Goal: Task Accomplishment & Management: Manage account settings

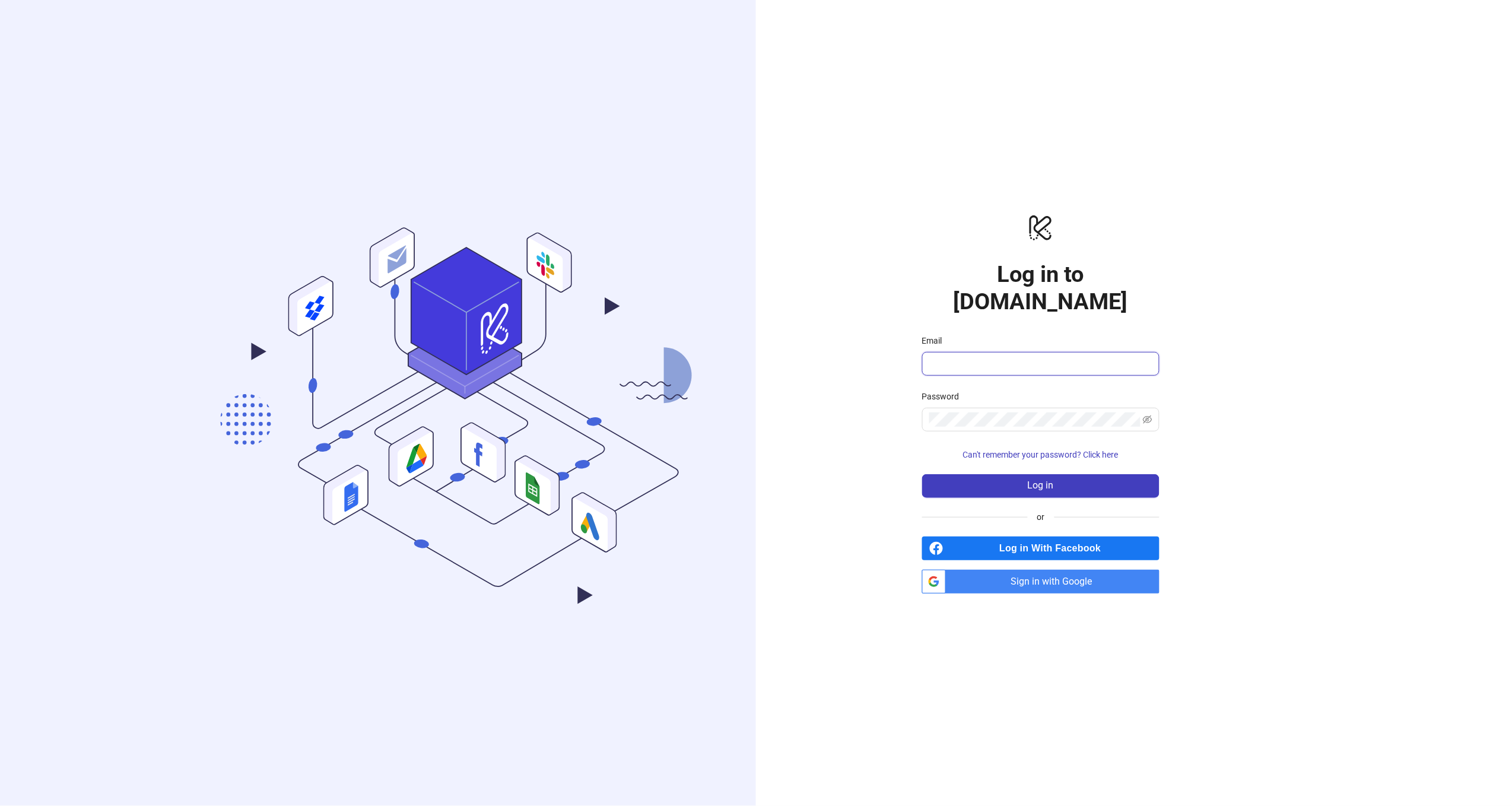
click at [1025, 357] on input "Email" at bounding box center [1040, 363] width 221 height 14
type input "**********"
click at [1031, 480] on span "Log in" at bounding box center [1041, 485] width 26 height 10
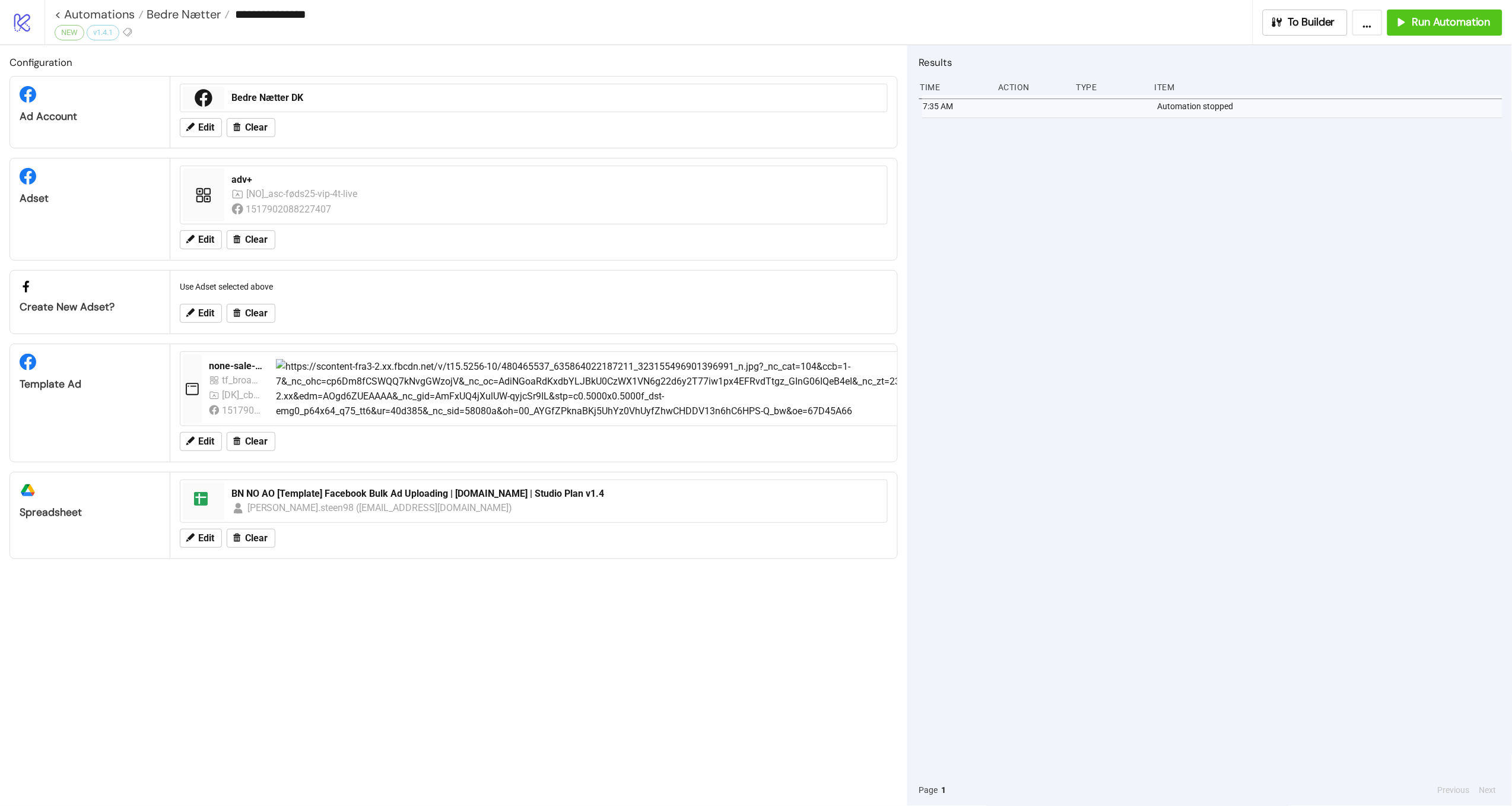
click at [26, 32] on icon "logo/logo-mobile" at bounding box center [22, 22] width 21 height 21
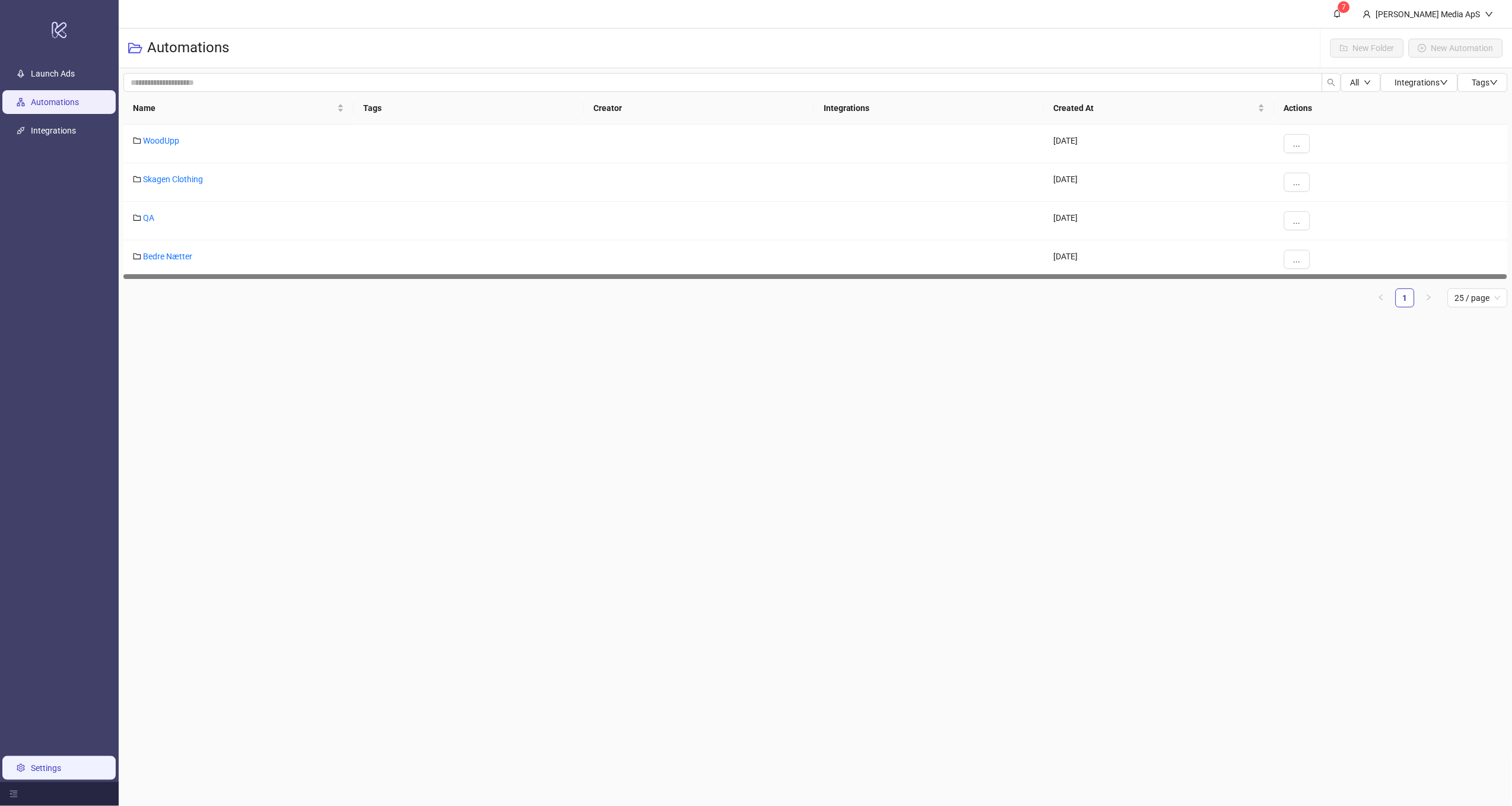
click at [61, 765] on link "Settings" at bounding box center [45, 767] width 30 height 9
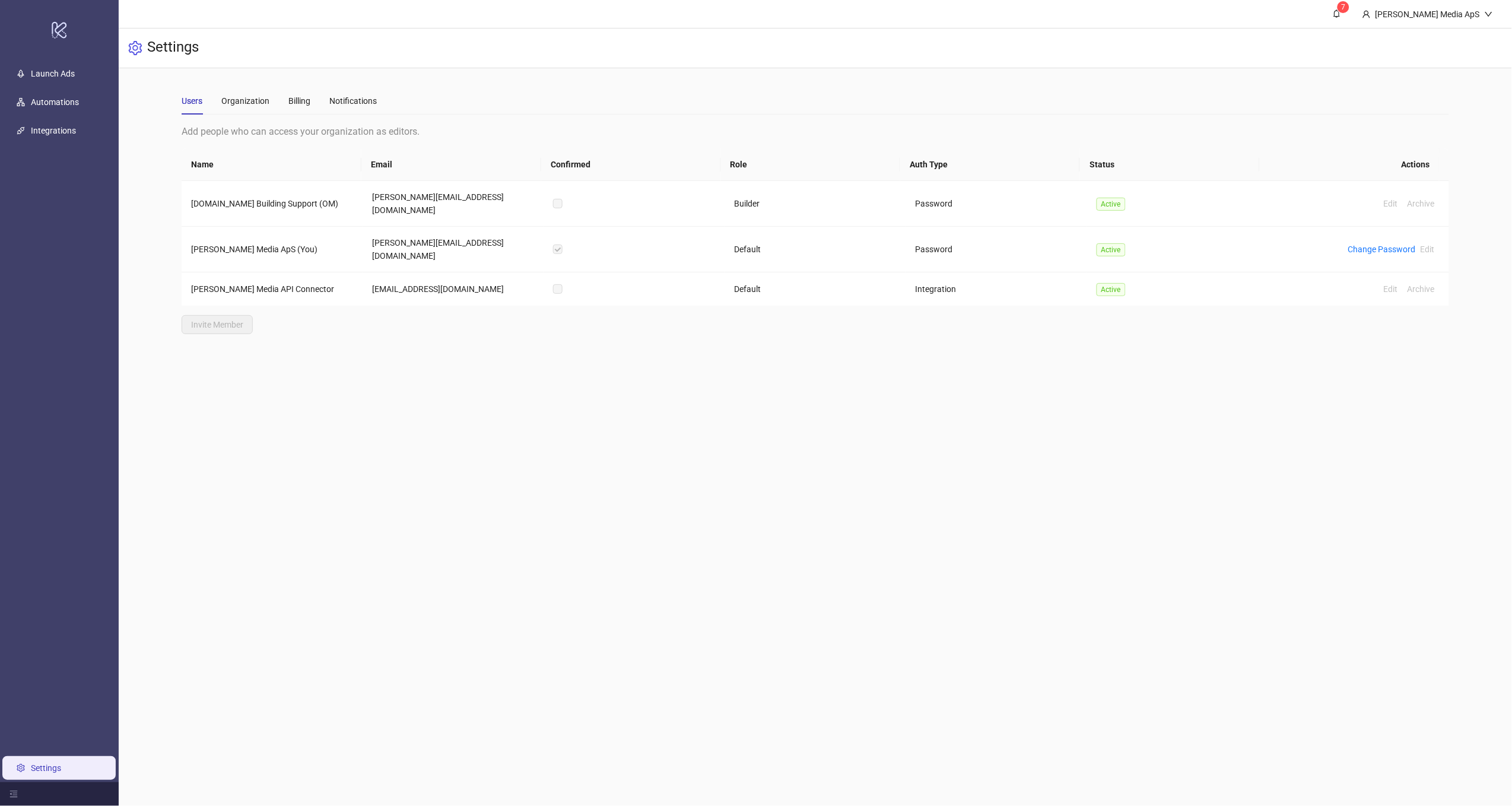
click at [285, 107] on div "Users Organization Billing Notifications" at bounding box center [279, 101] width 195 height 27
click at [297, 98] on div "Billing" at bounding box center [300, 101] width 22 height 13
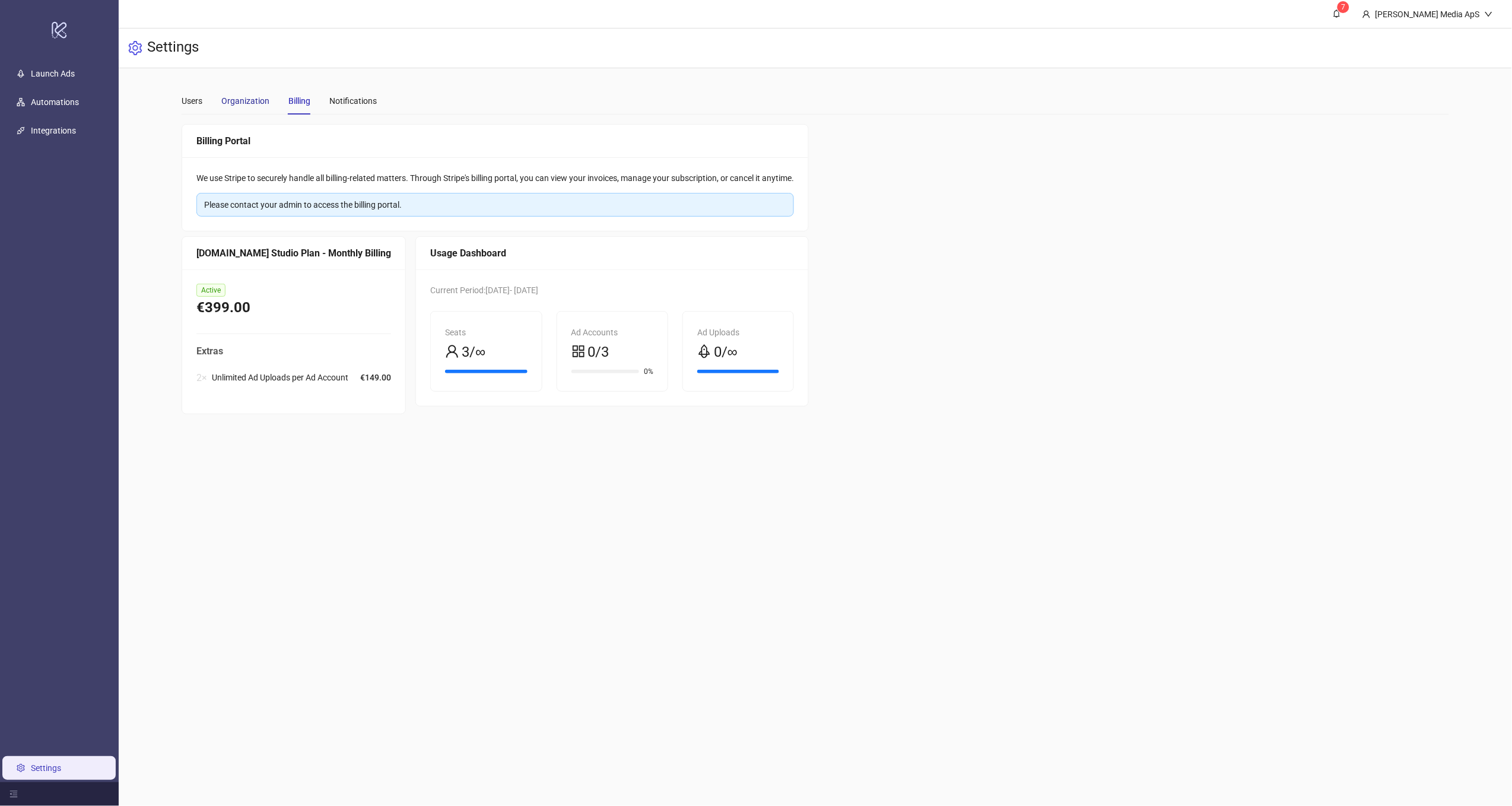
click at [249, 107] on div "Organization" at bounding box center [246, 101] width 48 height 13
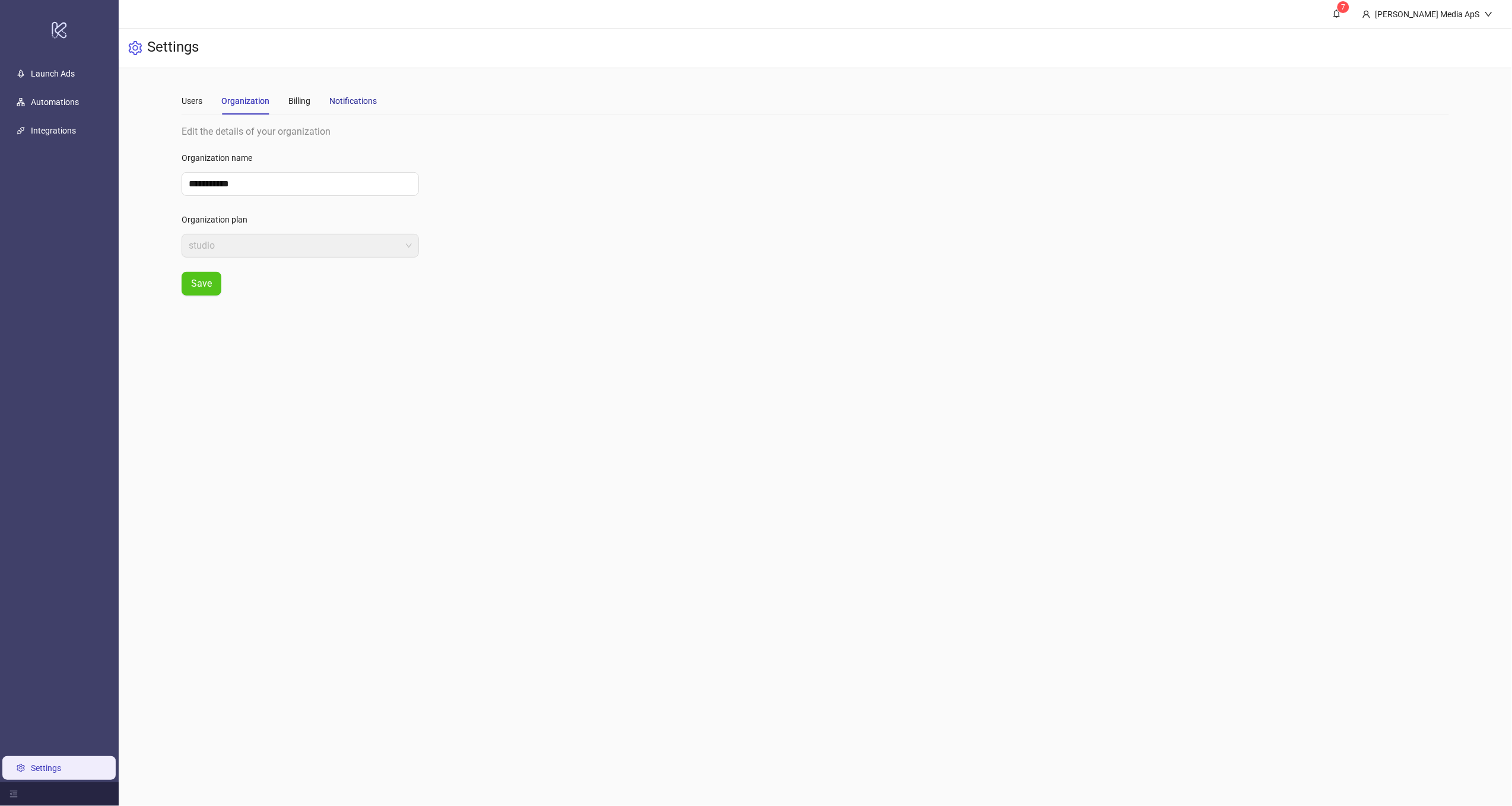
click at [365, 101] on div "Notifications" at bounding box center [353, 101] width 47 height 13
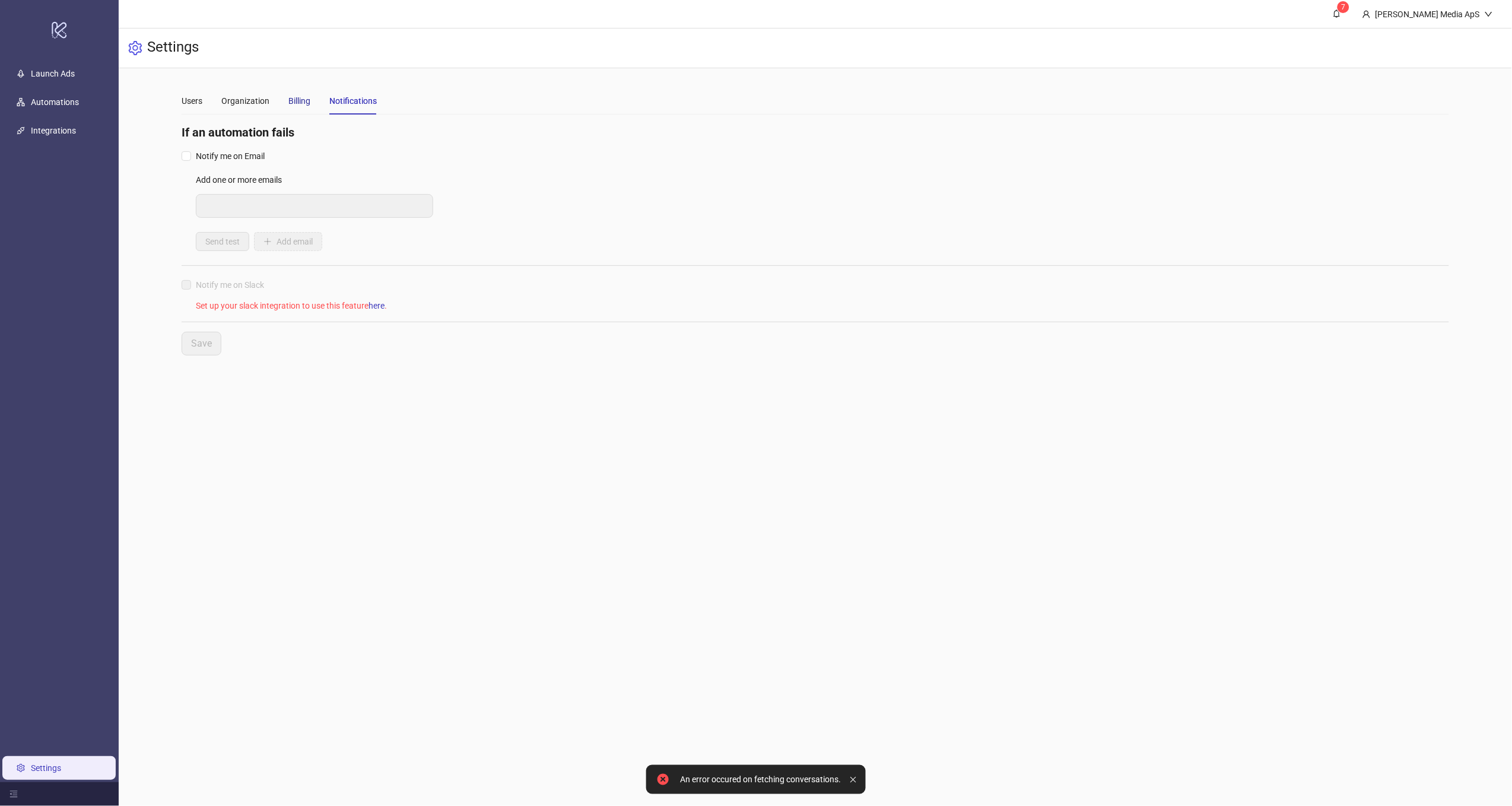
click at [292, 103] on div "Billing" at bounding box center [300, 101] width 22 height 13
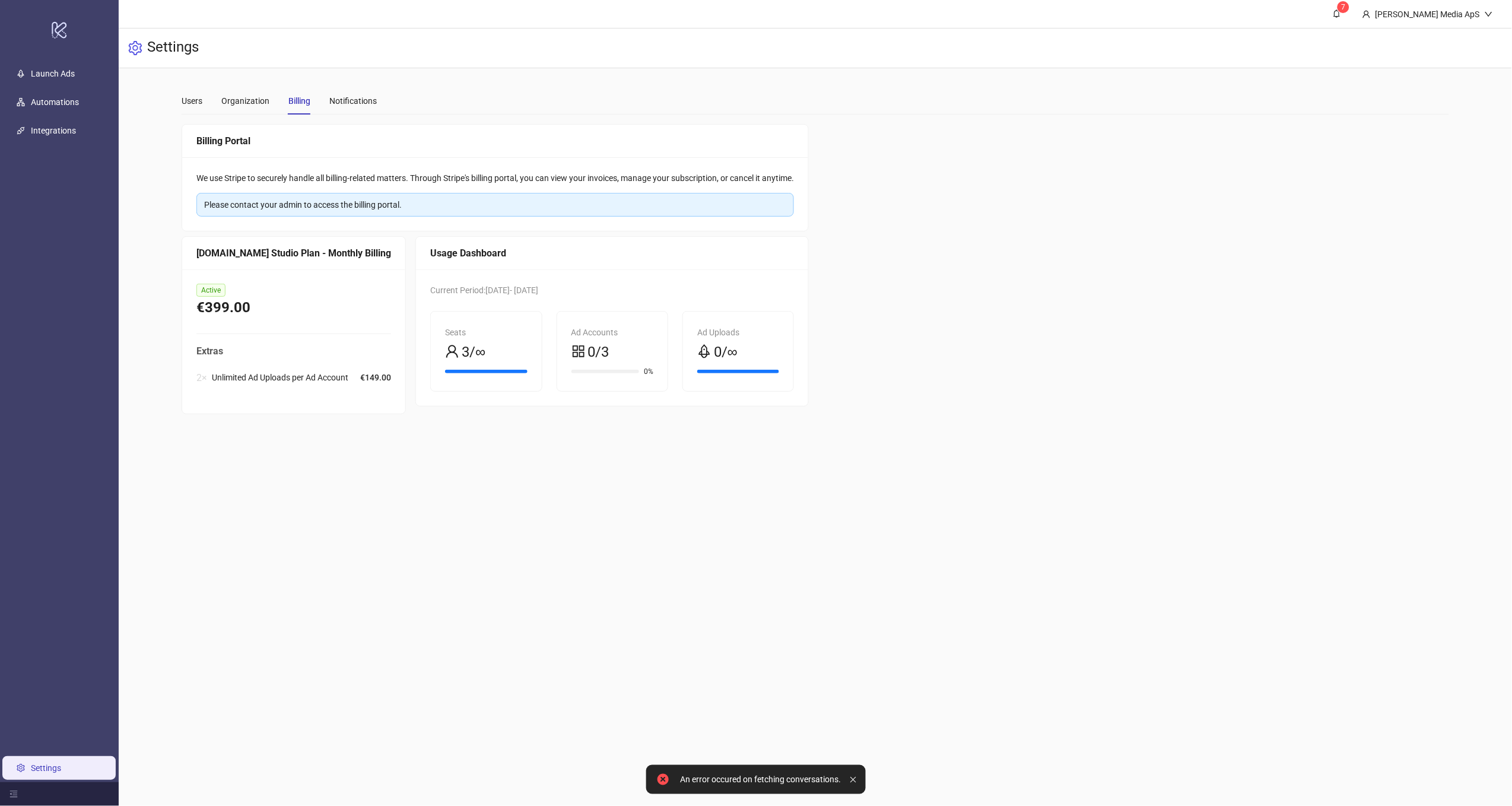
click at [261, 308] on div "€399.00" at bounding box center [293, 308] width 195 height 23
click at [225, 300] on div "€399.00" at bounding box center [293, 308] width 195 height 23
click at [1031, 335] on div "Billing Portal We use Stripe to securely handle all billing-related matters. Th…" at bounding box center [815, 269] width 1267 height 290
click at [17, 800] on div at bounding box center [59, 794] width 118 height 24
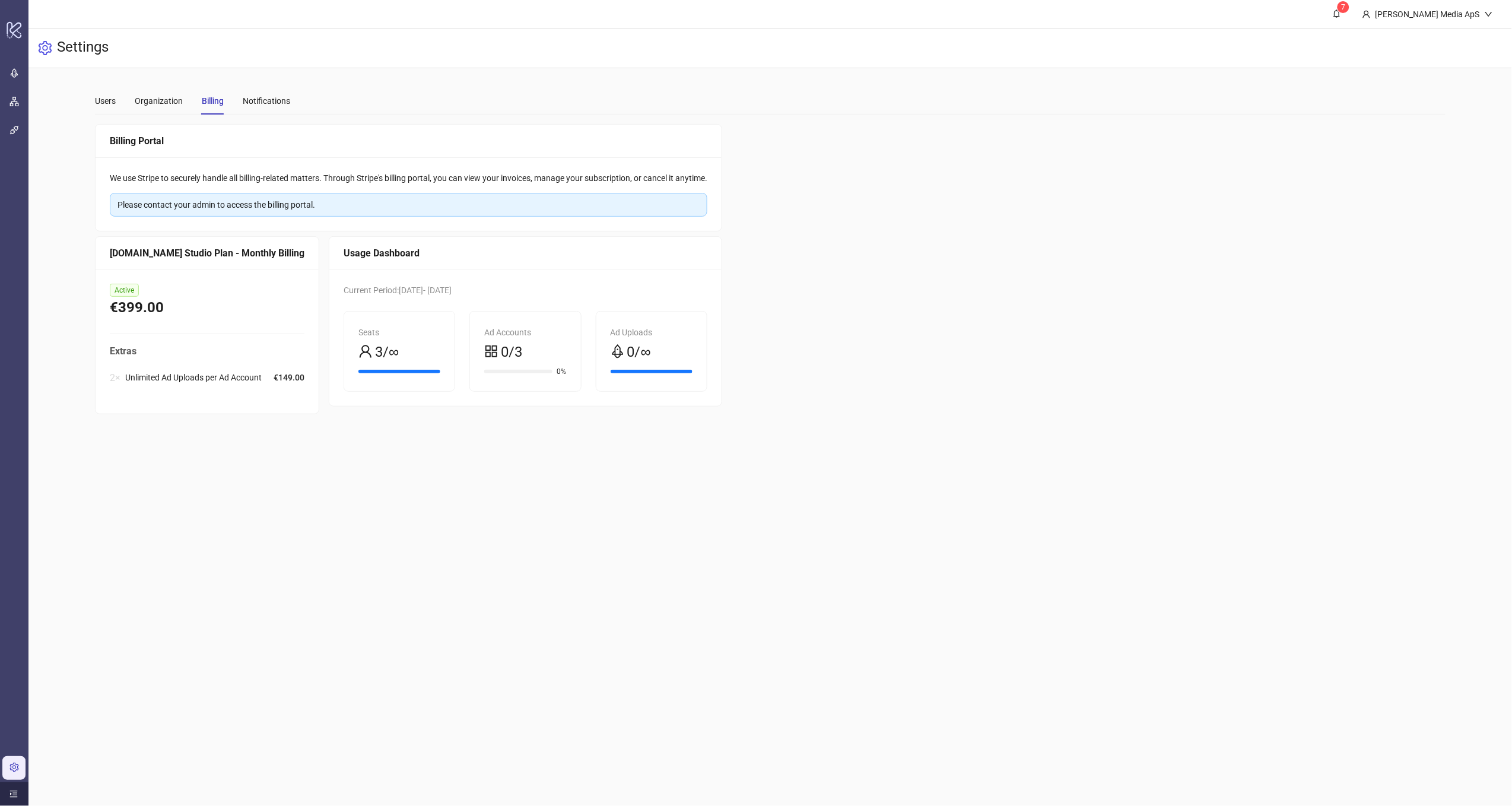
click at [16, 797] on icon "menu-unfold" at bounding box center [14, 794] width 8 height 7
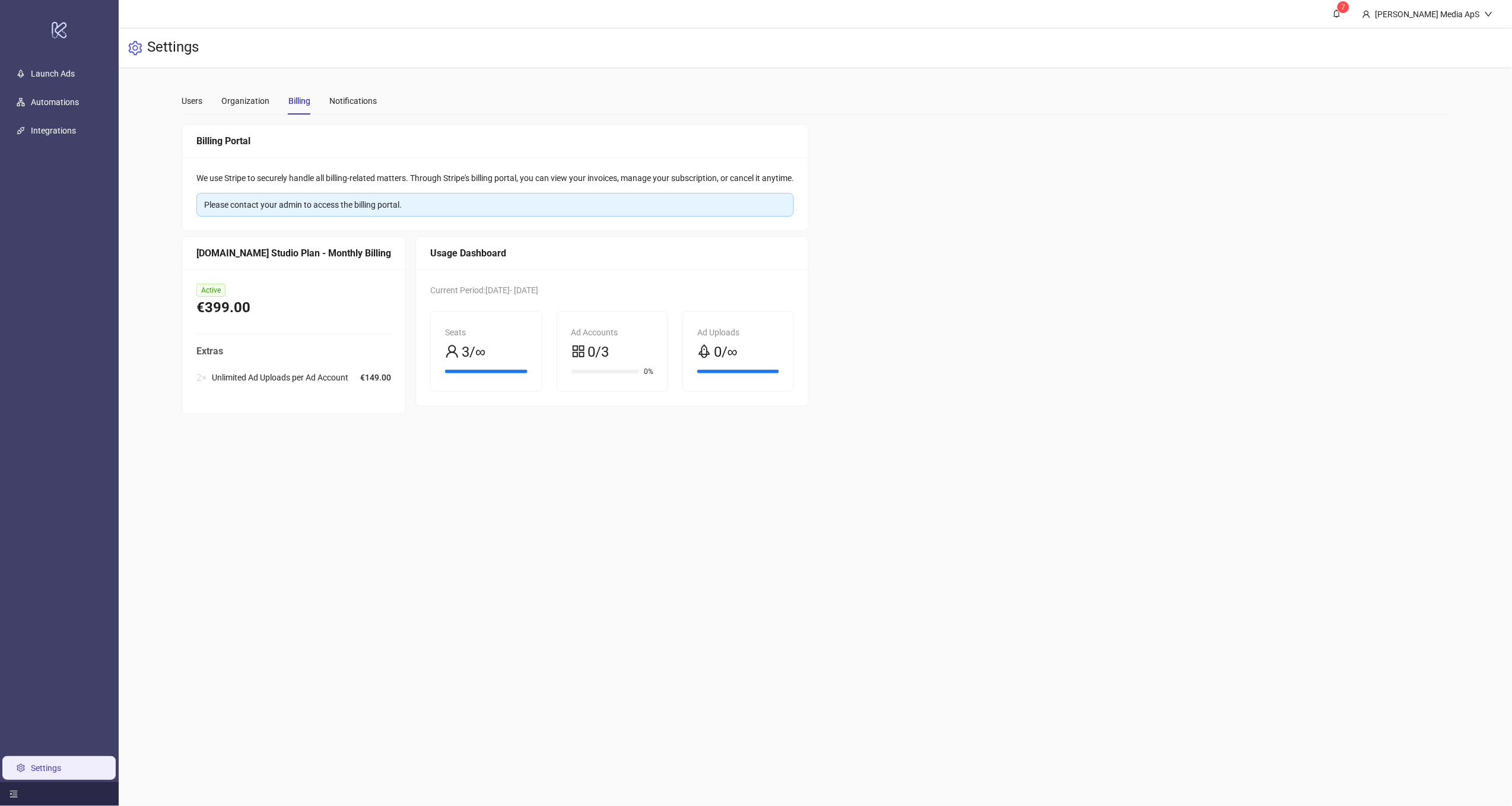
click at [289, 246] on div "[DOMAIN_NAME] Studio Plan - Monthly Billing" at bounding box center [293, 253] width 195 height 15
click at [300, 299] on div "€399.00" at bounding box center [293, 308] width 195 height 23
click at [355, 97] on div "Notifications" at bounding box center [353, 101] width 47 height 13
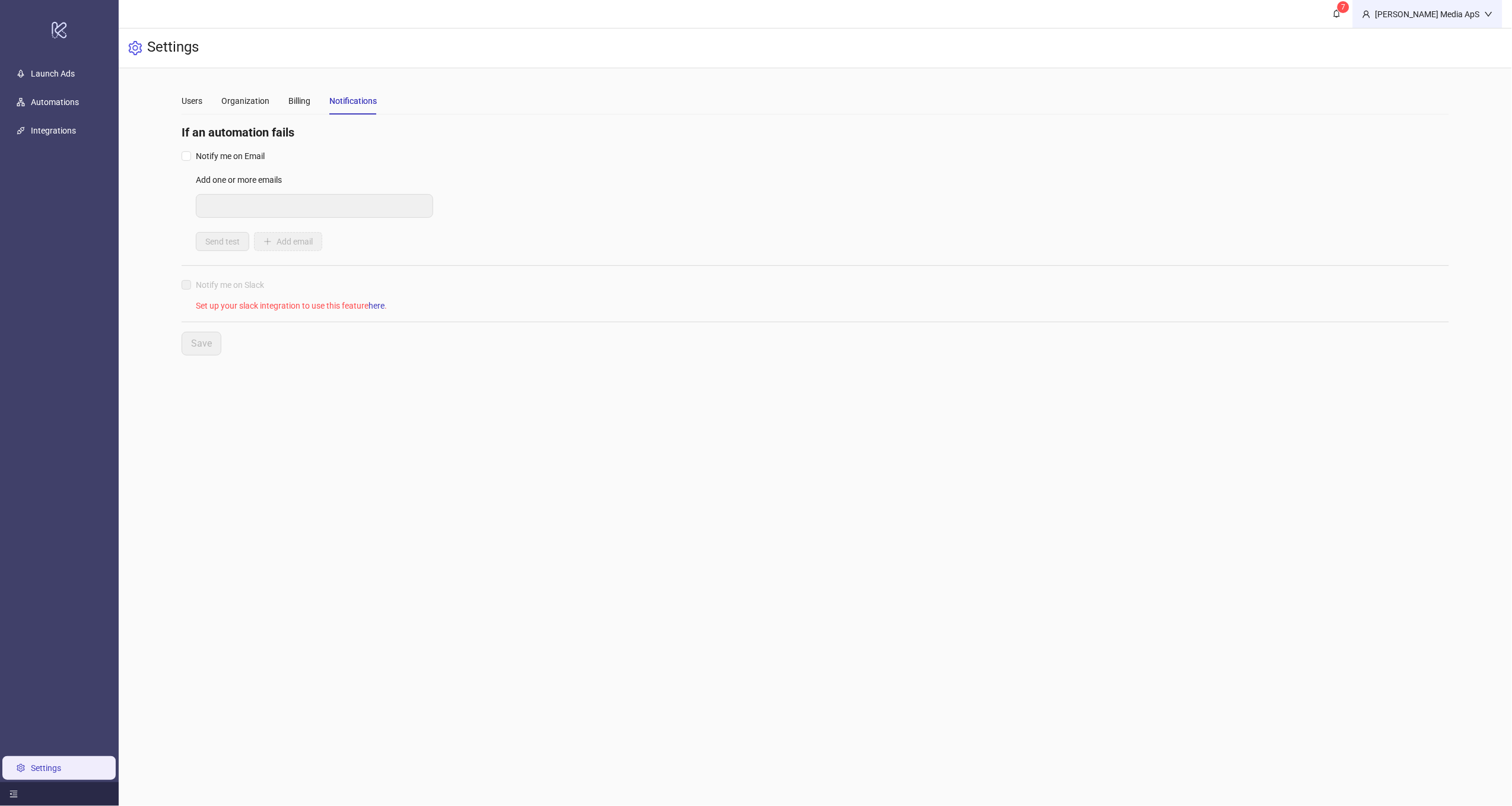
click at [1424, 12] on div "[PERSON_NAME] Media ApS" at bounding box center [1428, 14] width 114 height 13
click at [1344, 13] on span "7" at bounding box center [1336, 14] width 13 height 13
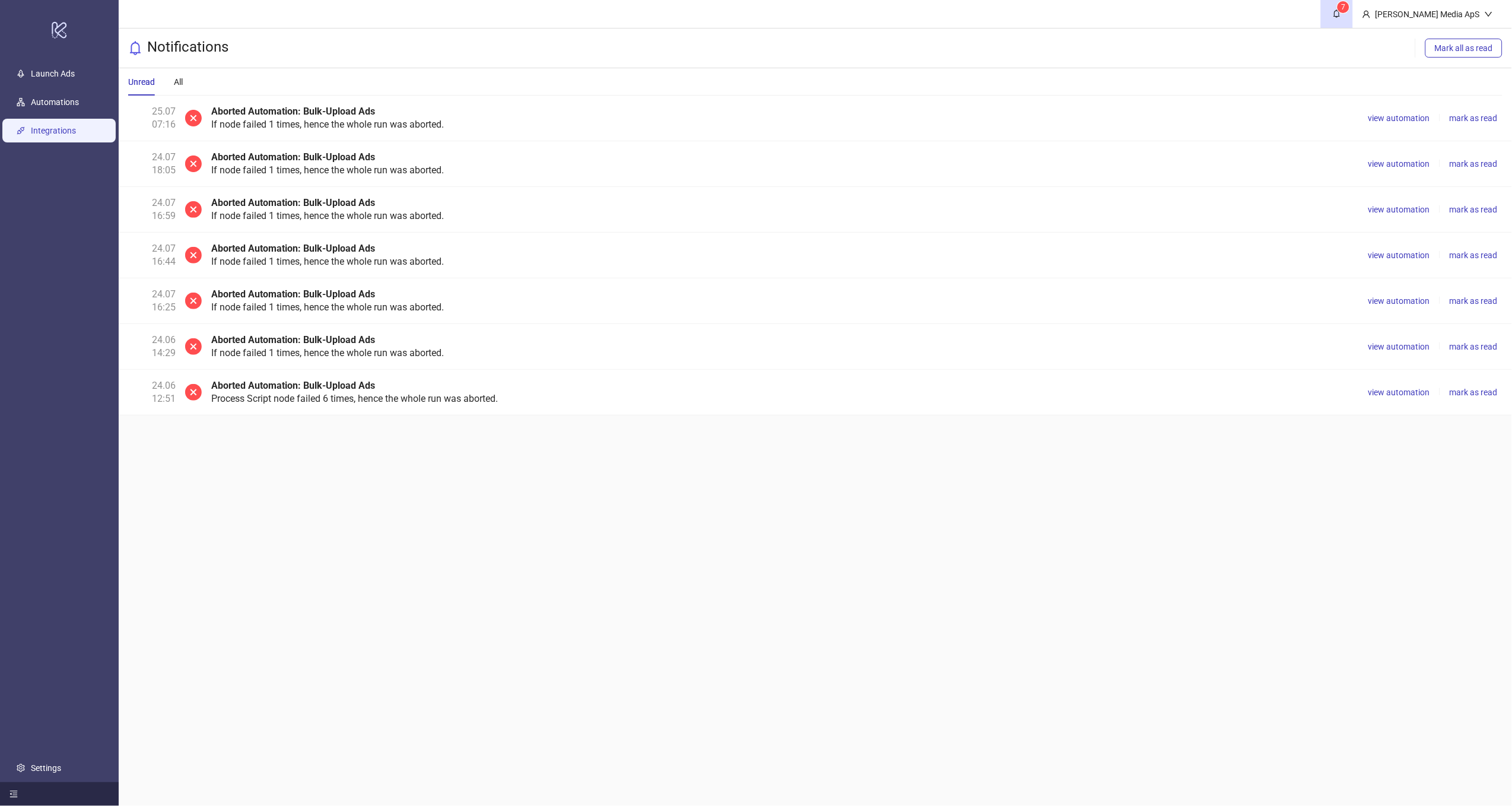
click at [43, 127] on link "Integrations" at bounding box center [53, 131] width 45 height 9
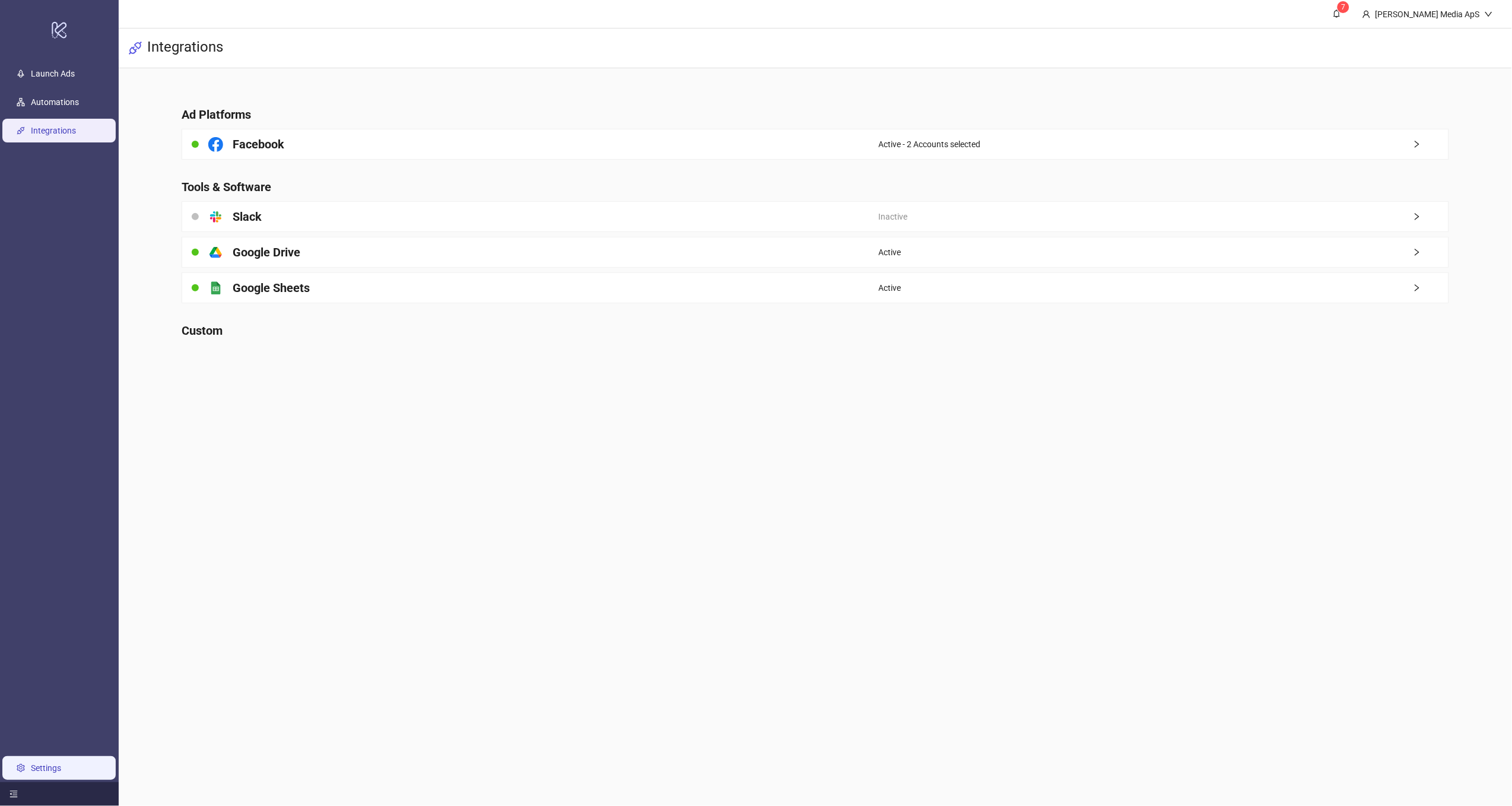
click at [61, 763] on link "Settings" at bounding box center [45, 767] width 30 height 9
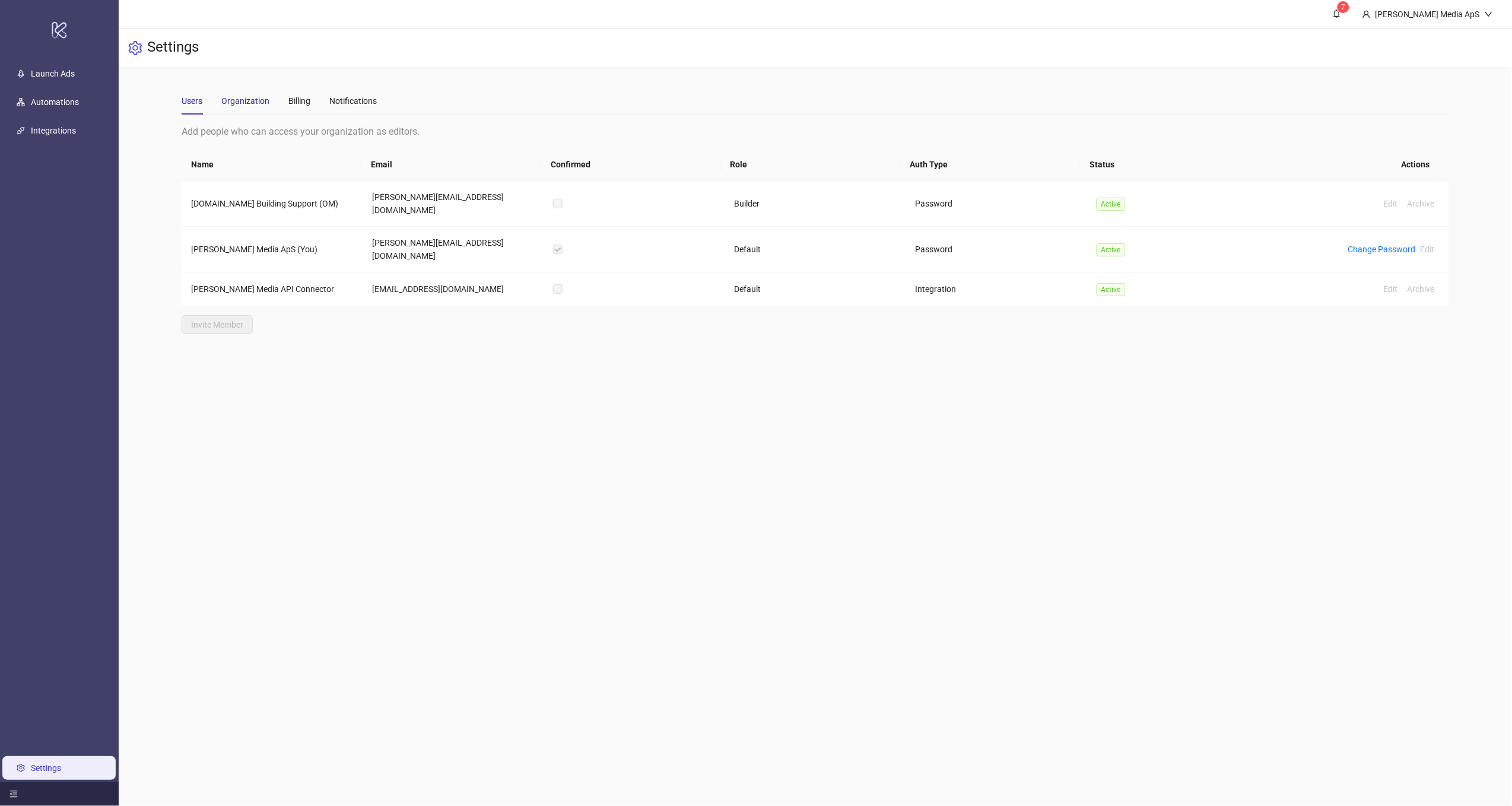
click at [247, 97] on div "Organization" at bounding box center [246, 101] width 48 height 13
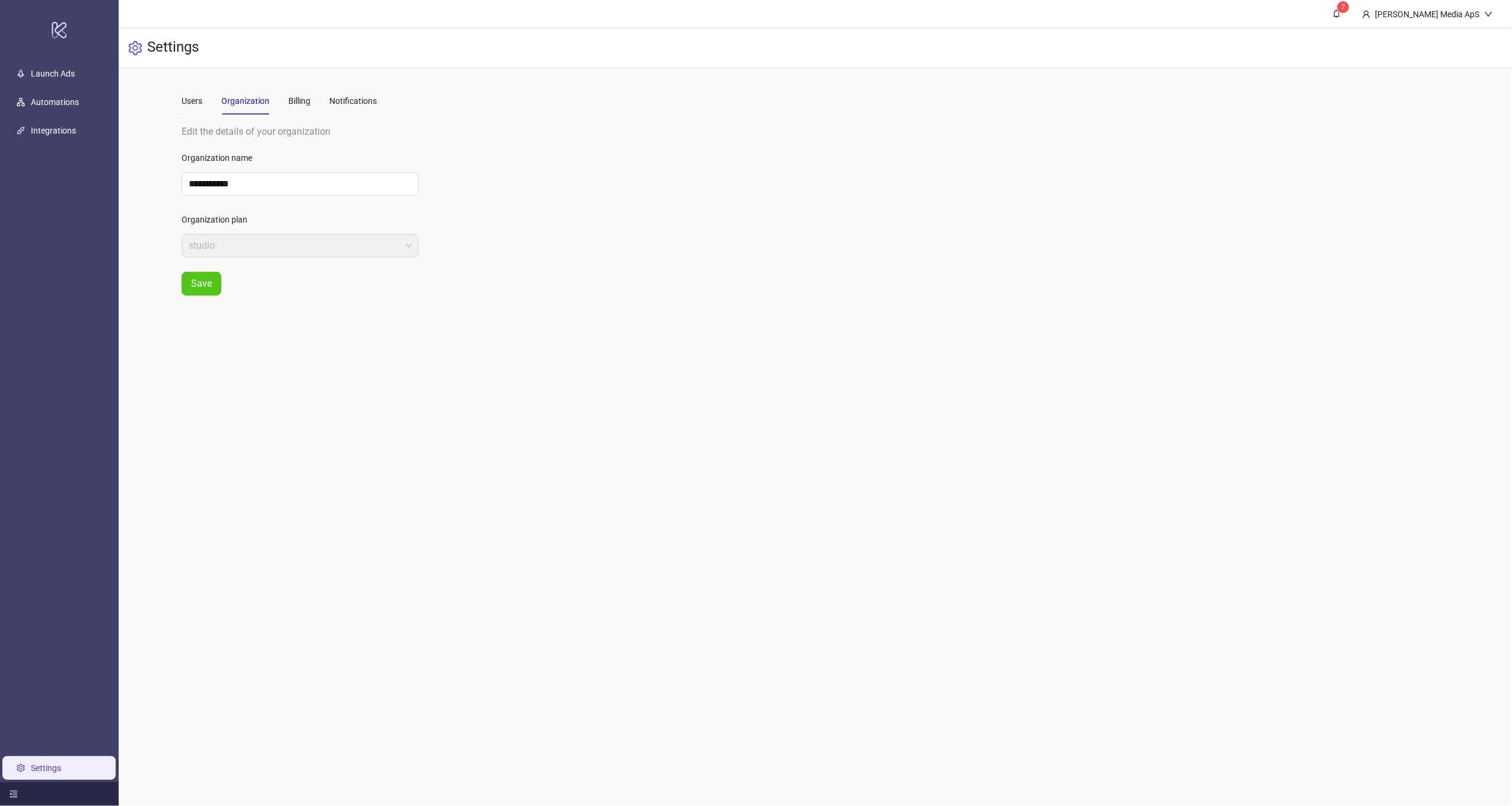
click at [284, 106] on div "Users Organization Billing Notifications" at bounding box center [279, 101] width 195 height 27
click at [257, 238] on span "studio" at bounding box center [300, 246] width 223 height 23
click at [305, 106] on div "Billing" at bounding box center [300, 101] width 22 height 13
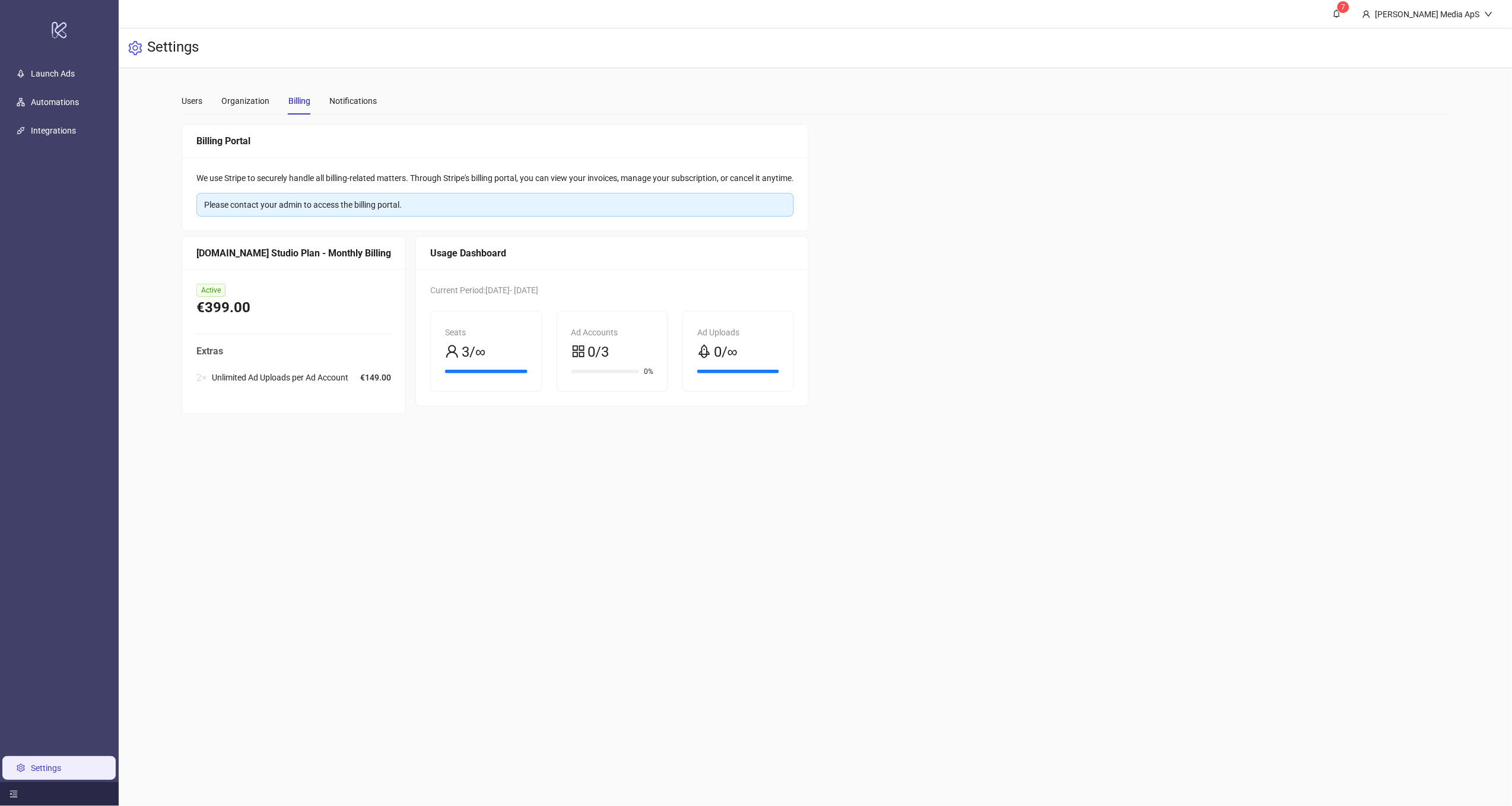
click at [245, 217] on div "We use Stripe to securely handle all billing-related matters. Through Stripe's …" at bounding box center [495, 194] width 626 height 74
click at [250, 204] on div "Please contact your admin to access the billing portal." at bounding box center [495, 204] width 582 height 13
click at [273, 199] on div "Please contact your admin to access the billing portal." at bounding box center [495, 204] width 582 height 13
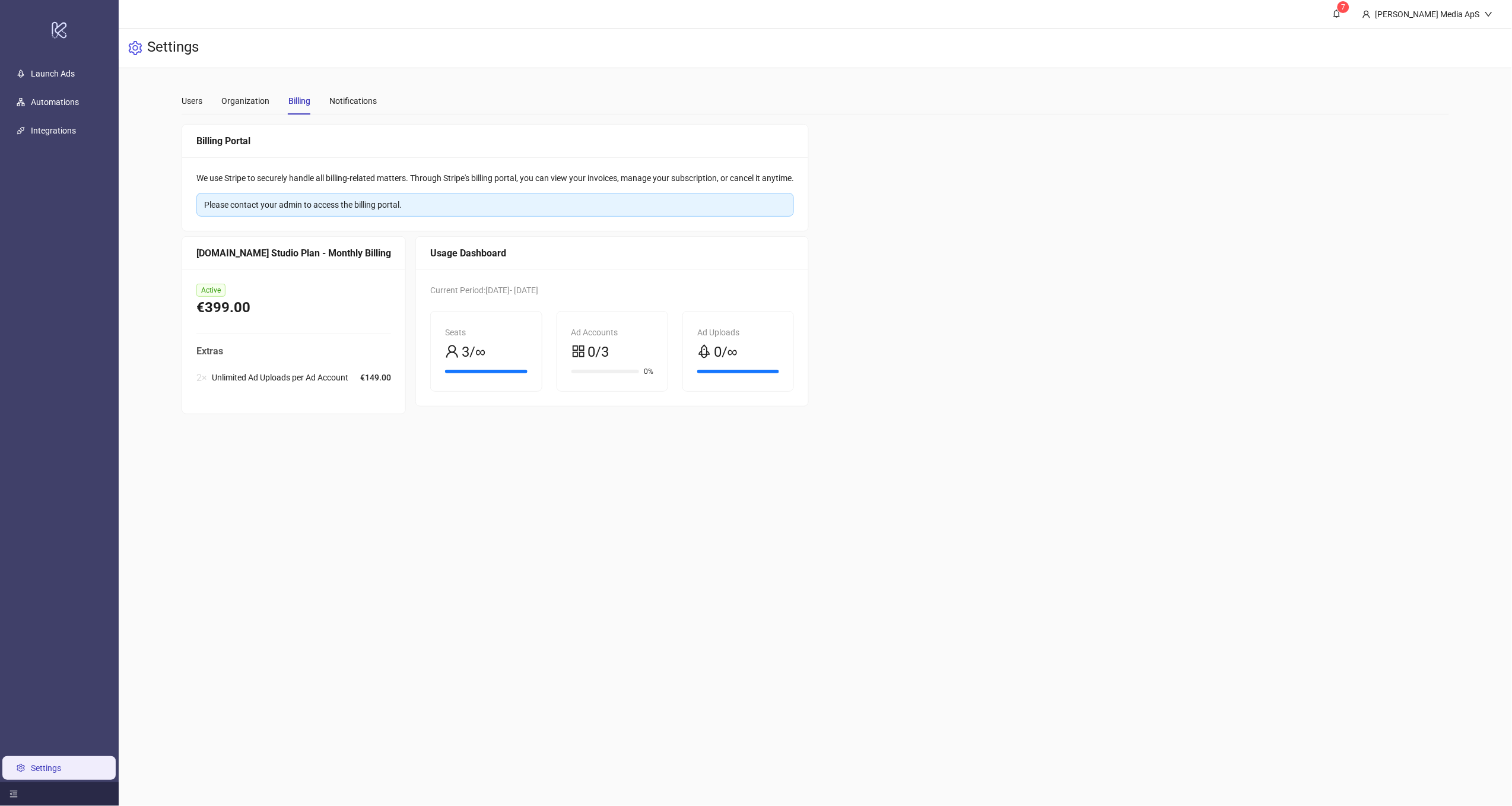
click at [283, 187] on div "We use Stripe to securely handle all billing-related matters. Through Stripe's …" at bounding box center [495, 194] width 626 height 74
click at [292, 180] on div "We use Stripe to securely handle all billing-related matters. Through Stripe's …" at bounding box center [495, 177] width 598 height 13
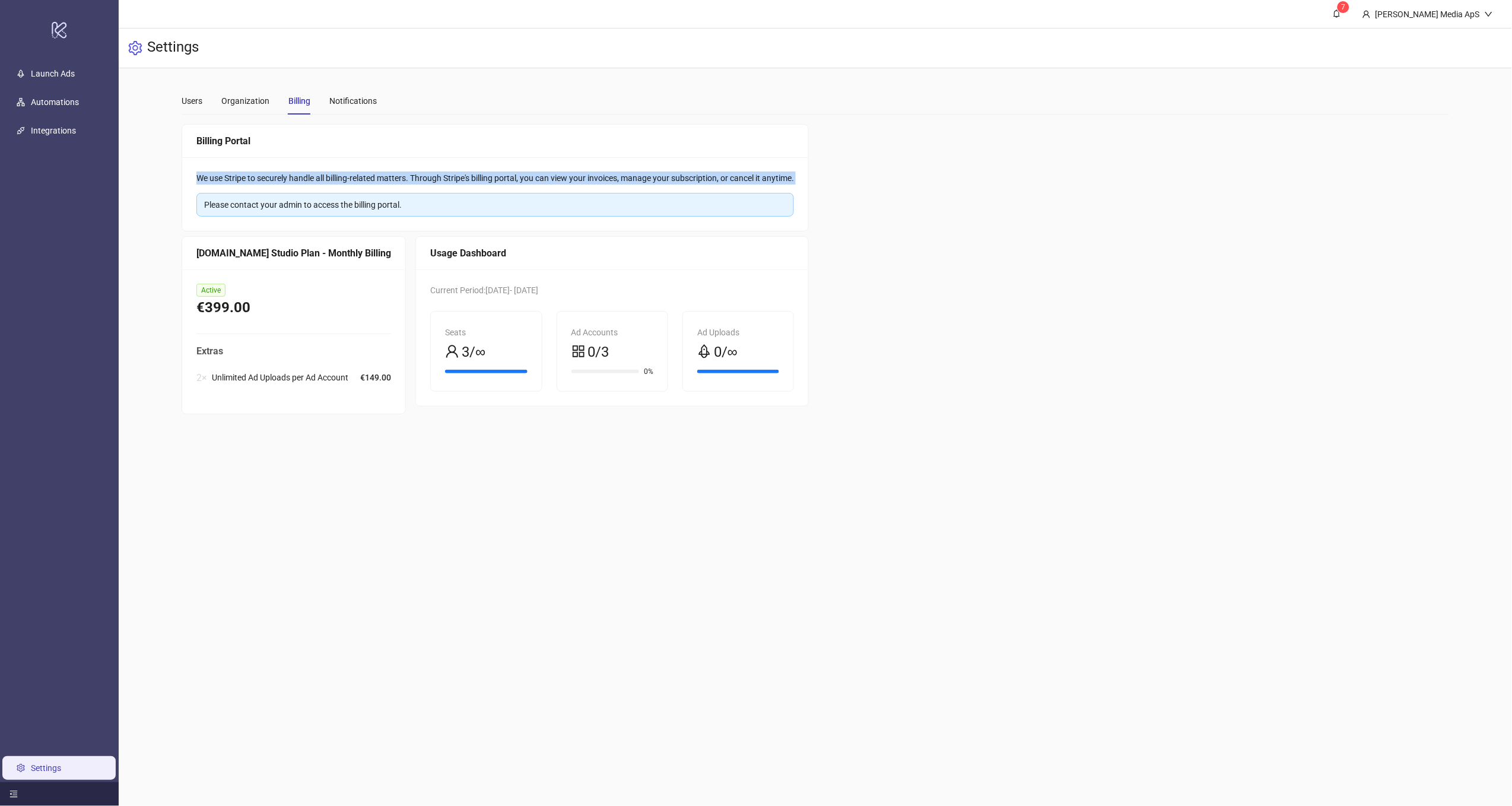
click at [292, 180] on div "We use Stripe to securely handle all billing-related matters. Through Stripe's …" at bounding box center [495, 177] width 598 height 13
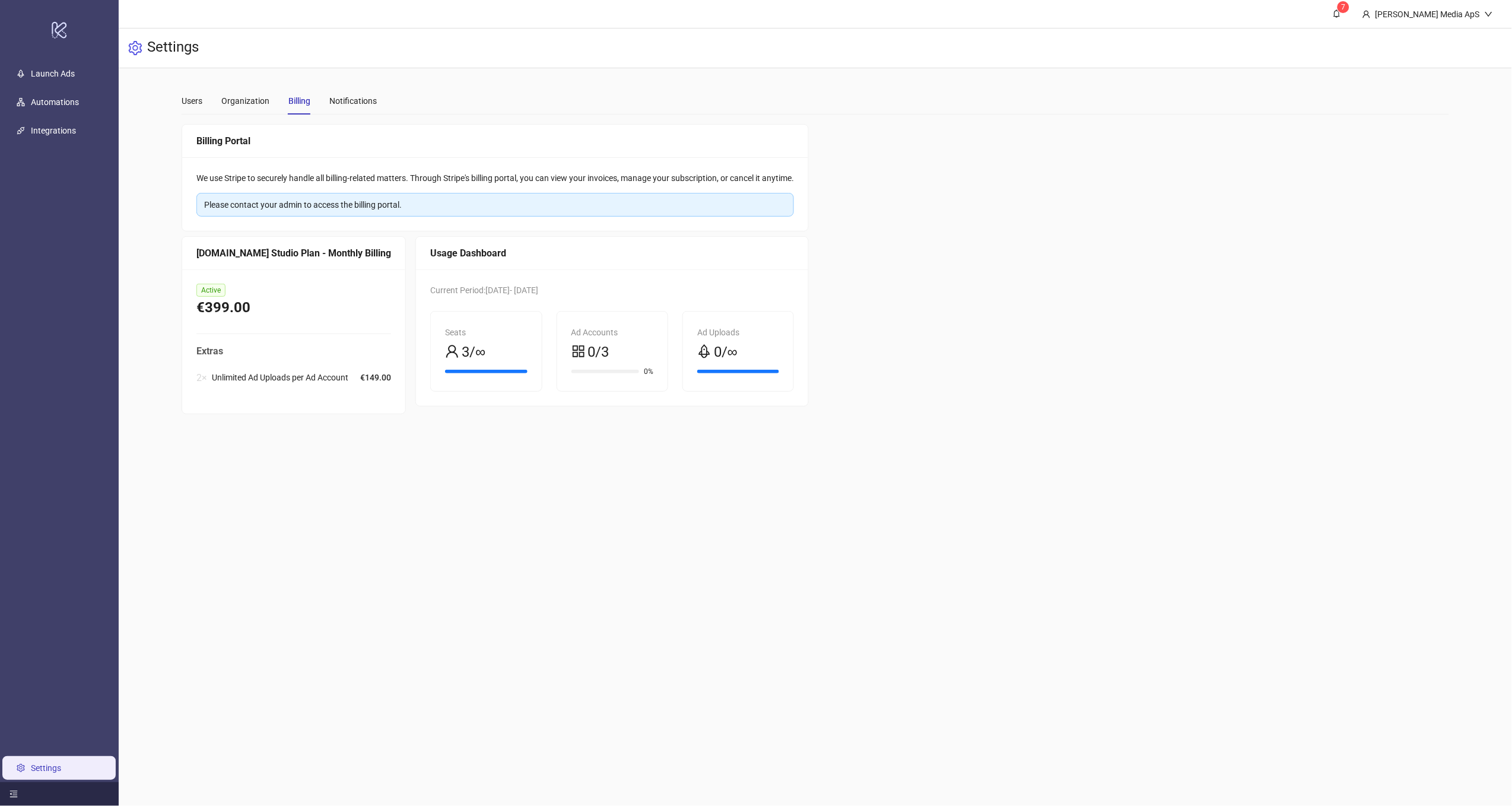
click at [557, 379] on div "Ad Accounts 0/3 0%" at bounding box center [613, 352] width 110 height 80
click at [500, 343] on div "3/∞" at bounding box center [486, 352] width 82 height 23
click at [483, 589] on main "**********" at bounding box center [815, 403] width 1394 height 806
click at [996, 61] on div "Settings" at bounding box center [815, 48] width 1394 height 40
click at [284, 206] on div "Please contact your admin to access the billing portal." at bounding box center [495, 204] width 582 height 13
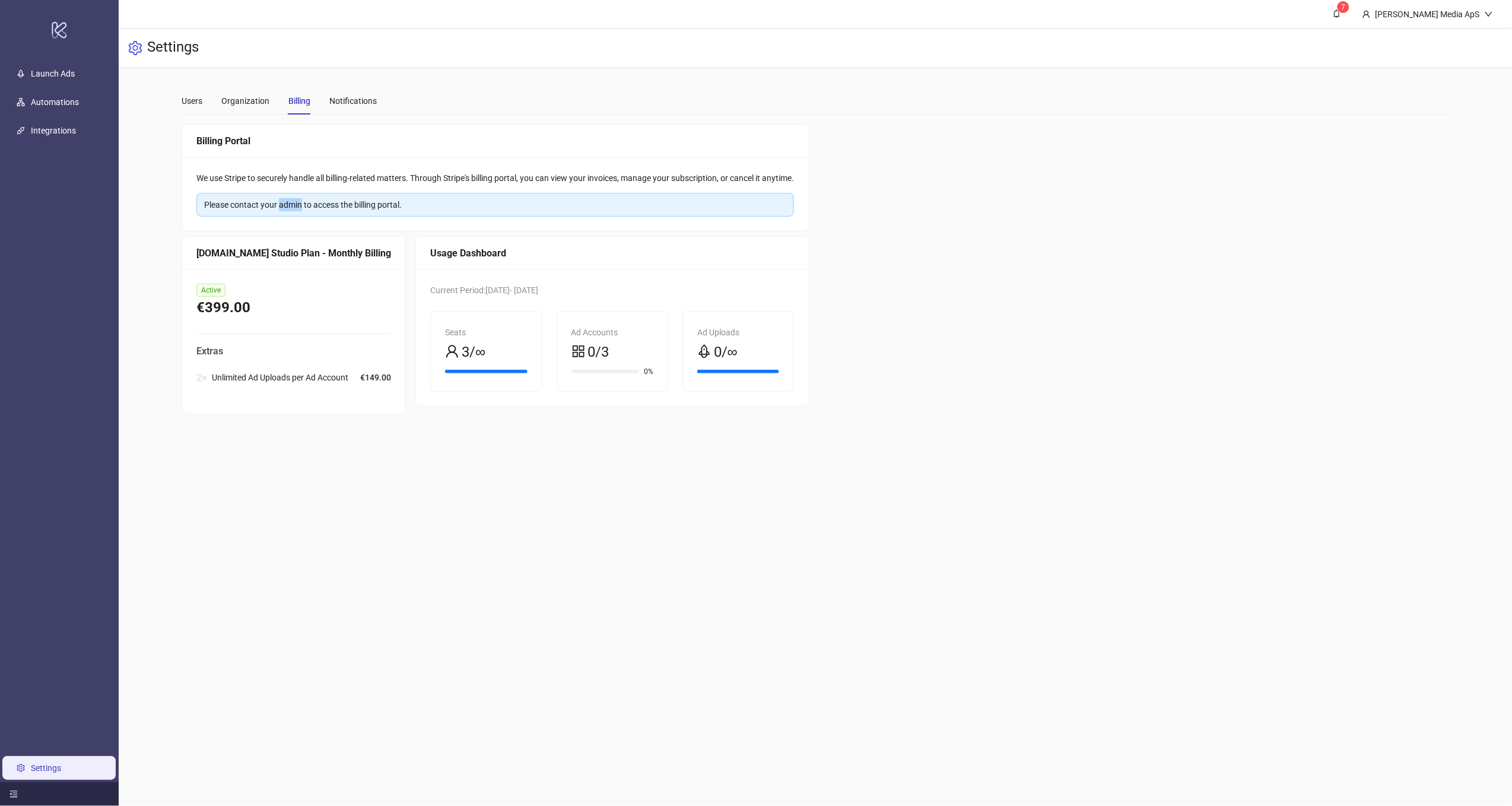
click at [284, 206] on div "Please contact your admin to access the billing portal." at bounding box center [495, 204] width 582 height 13
click at [237, 103] on div "Organization" at bounding box center [246, 101] width 48 height 13
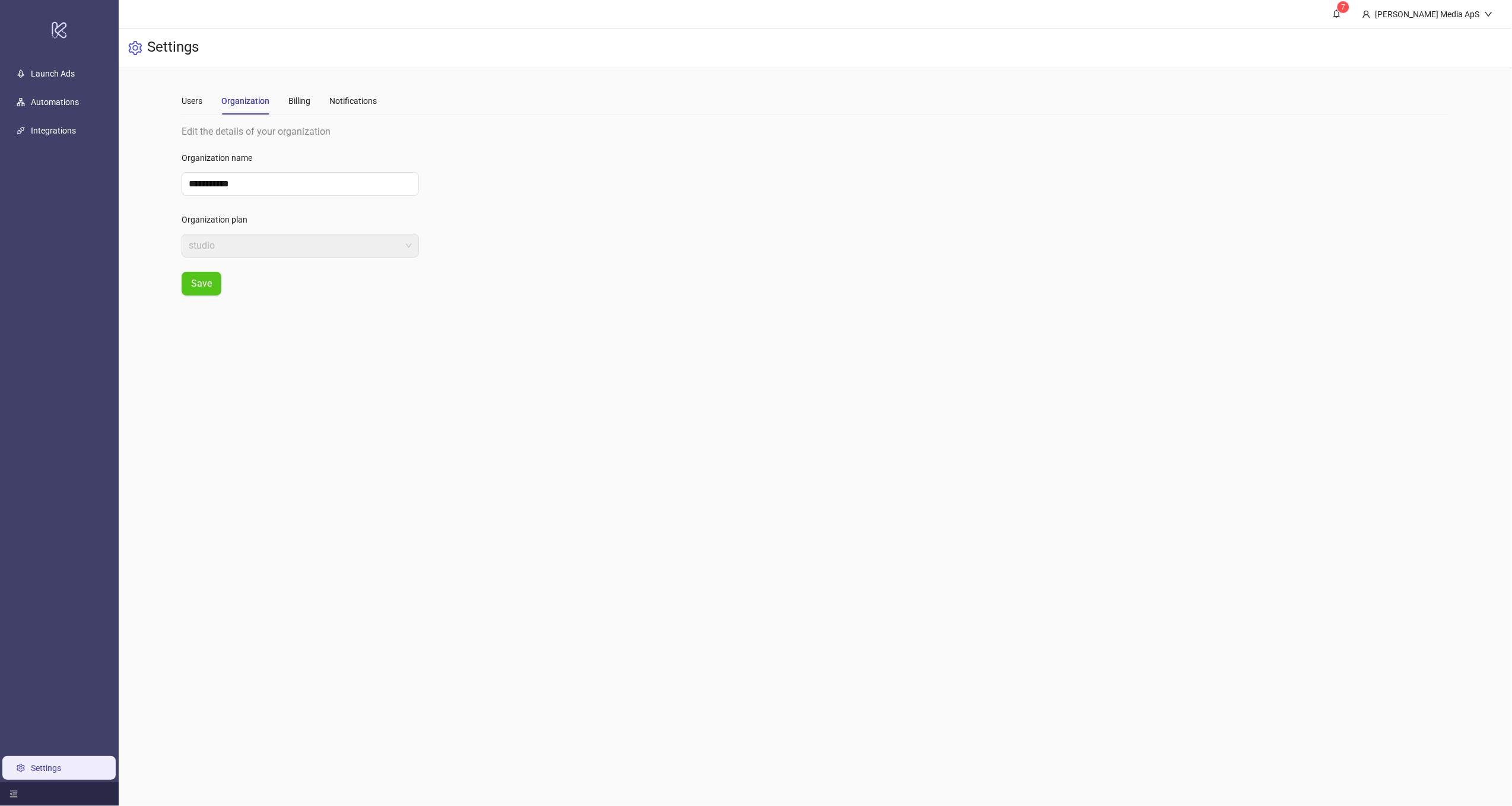
click at [180, 101] on main "**********" at bounding box center [815, 191] width 1286 height 246
click at [184, 101] on div "Users" at bounding box center [192, 101] width 21 height 13
